Goal: Navigation & Orientation: Find specific page/section

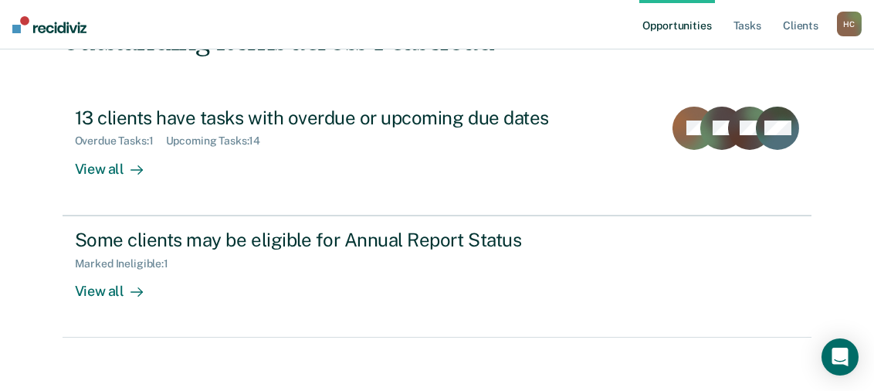
scroll to position [143, 0]
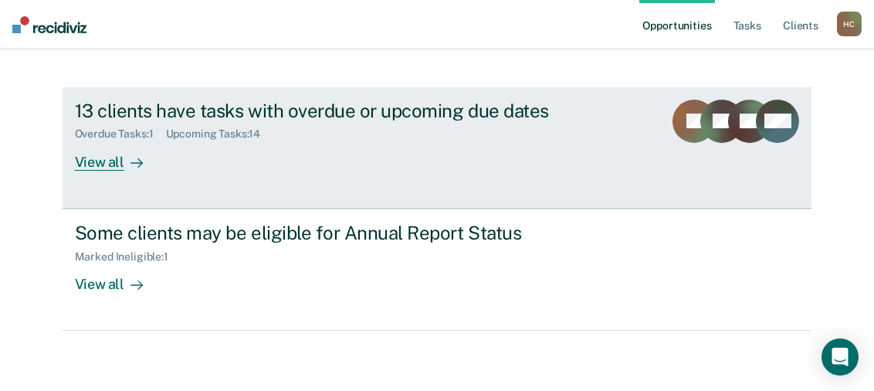
click at [98, 159] on div "View all" at bounding box center [118, 155] width 86 height 30
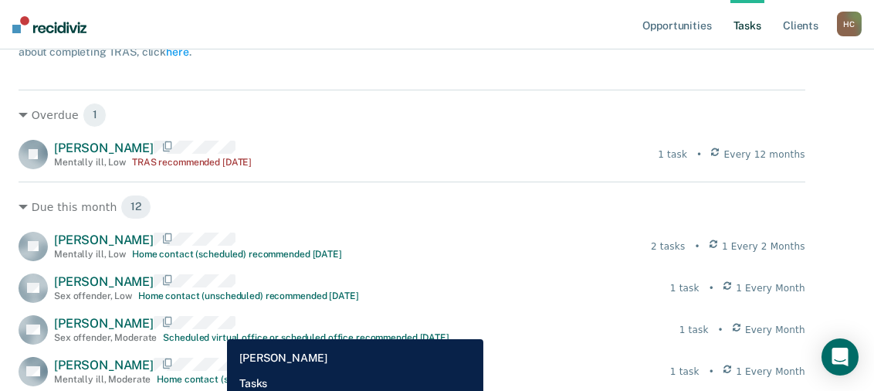
scroll to position [154, 0]
